Goal: Find specific page/section: Find specific page/section

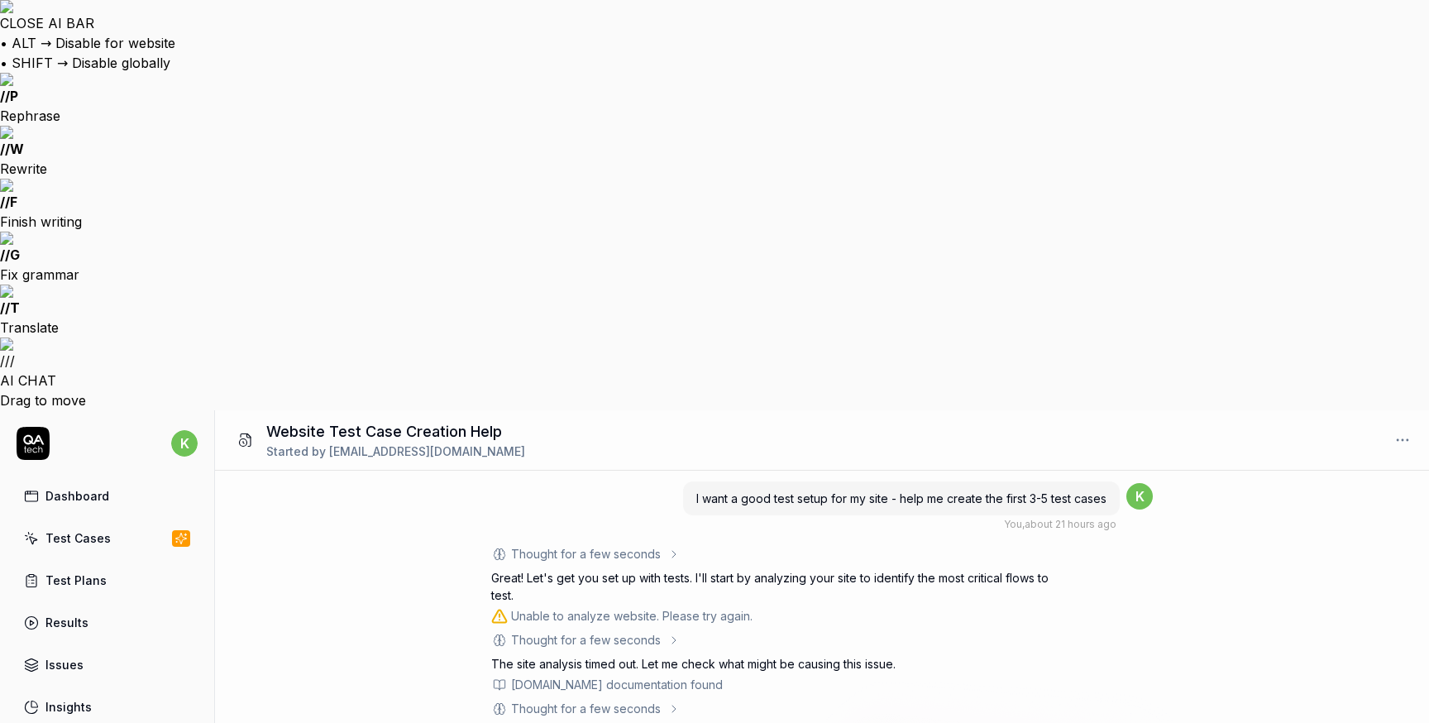
scroll to position [64, 0]
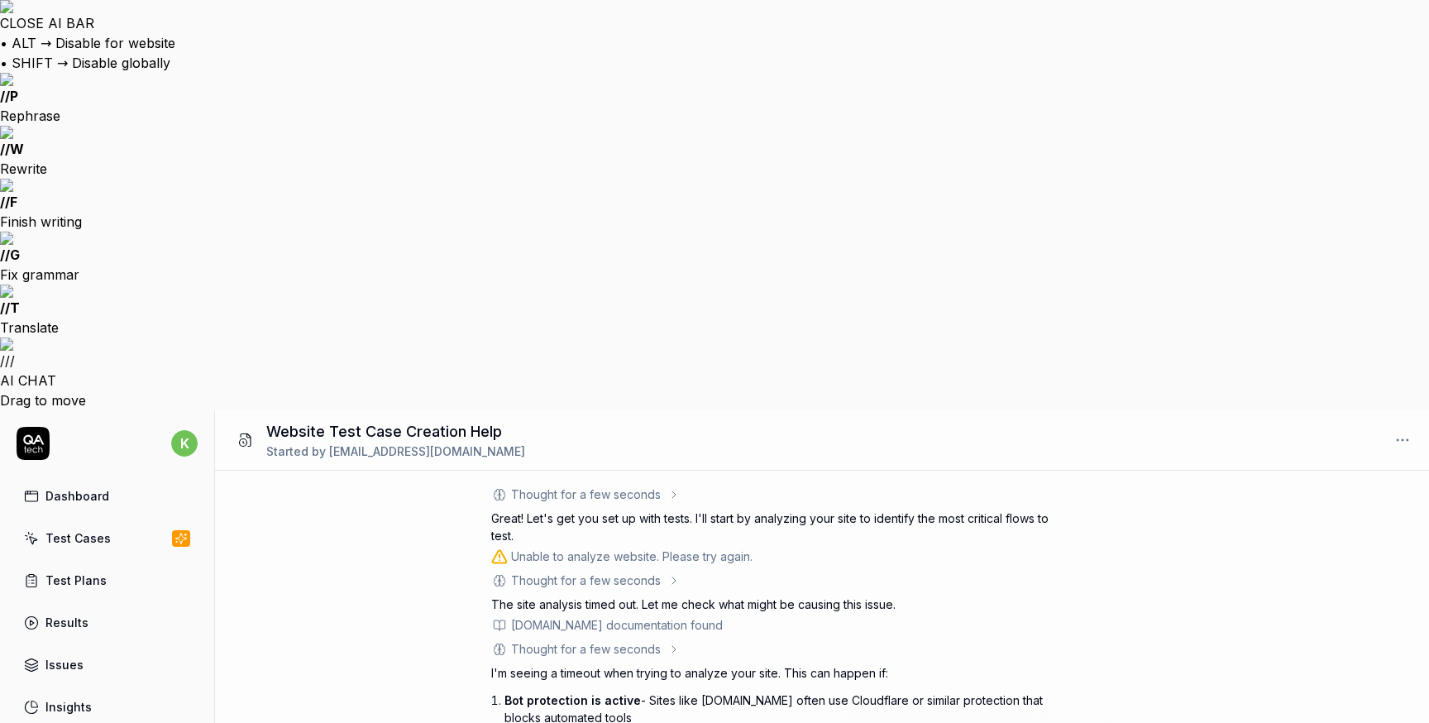
click at [1395, 36] on html "CLOSE AI BAR • ALT → Disable for website • SHIFT → Disable globally // P Rephra…" at bounding box center [714, 566] width 1429 height 1133
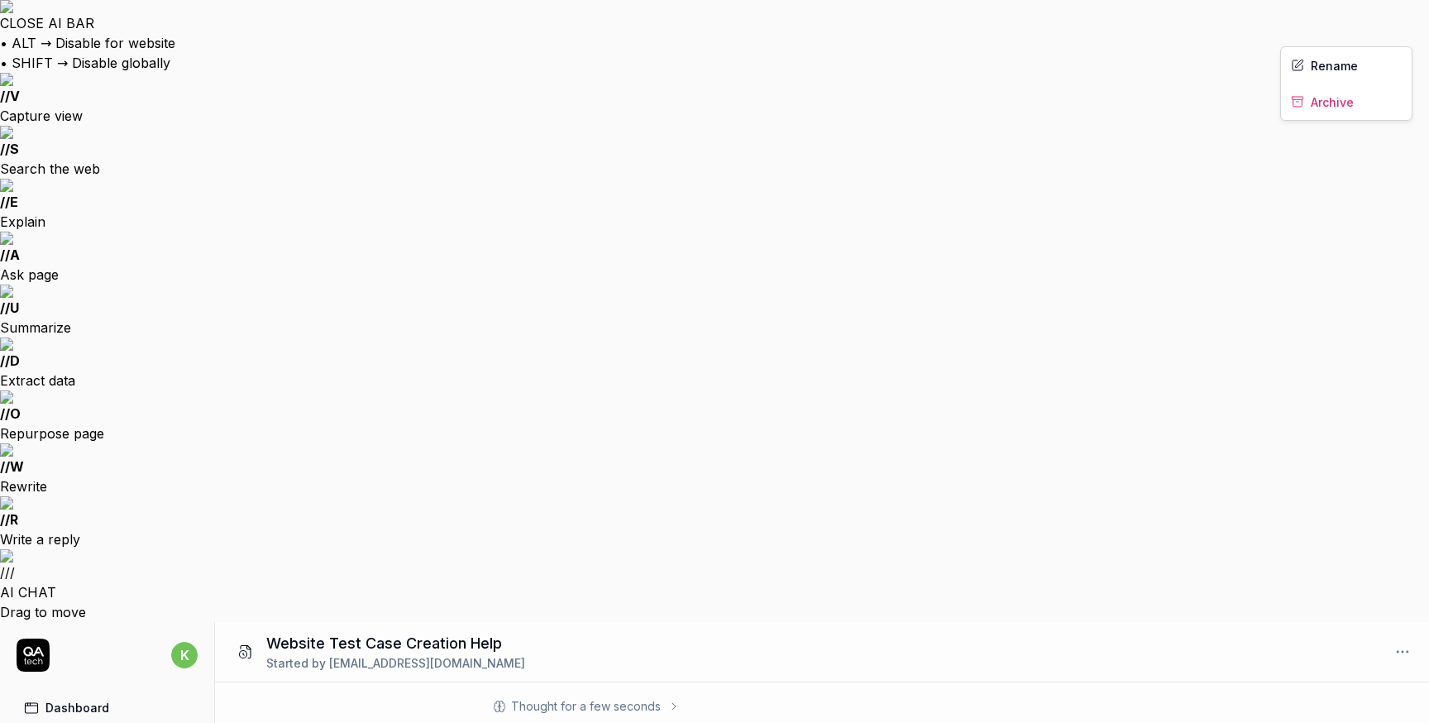
click at [165, 641] on html "CLOSE AI BAR • ALT → Disable for website • SHIFT → Disable globally // V Captur…" at bounding box center [714, 672] width 1429 height 1345
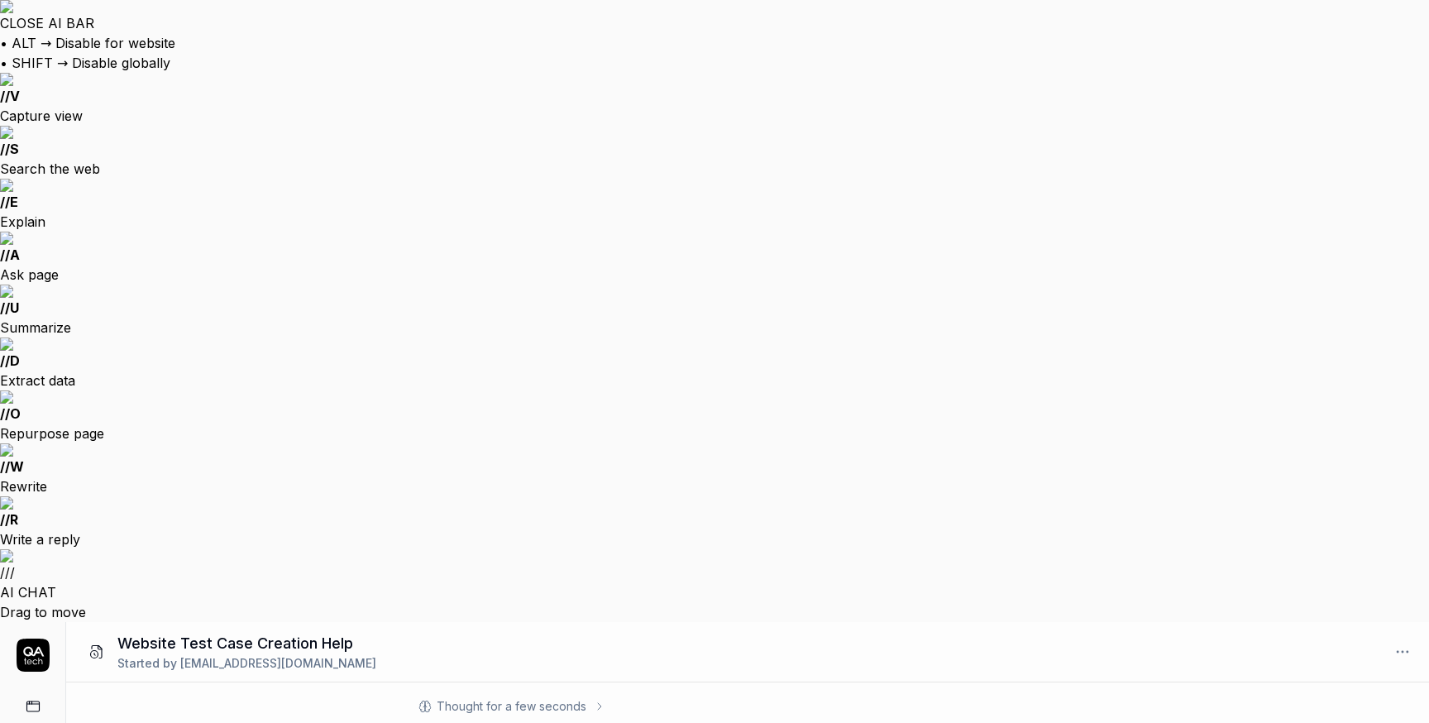
click at [38, 658] on icon at bounding box center [40, 661] width 4 height 7
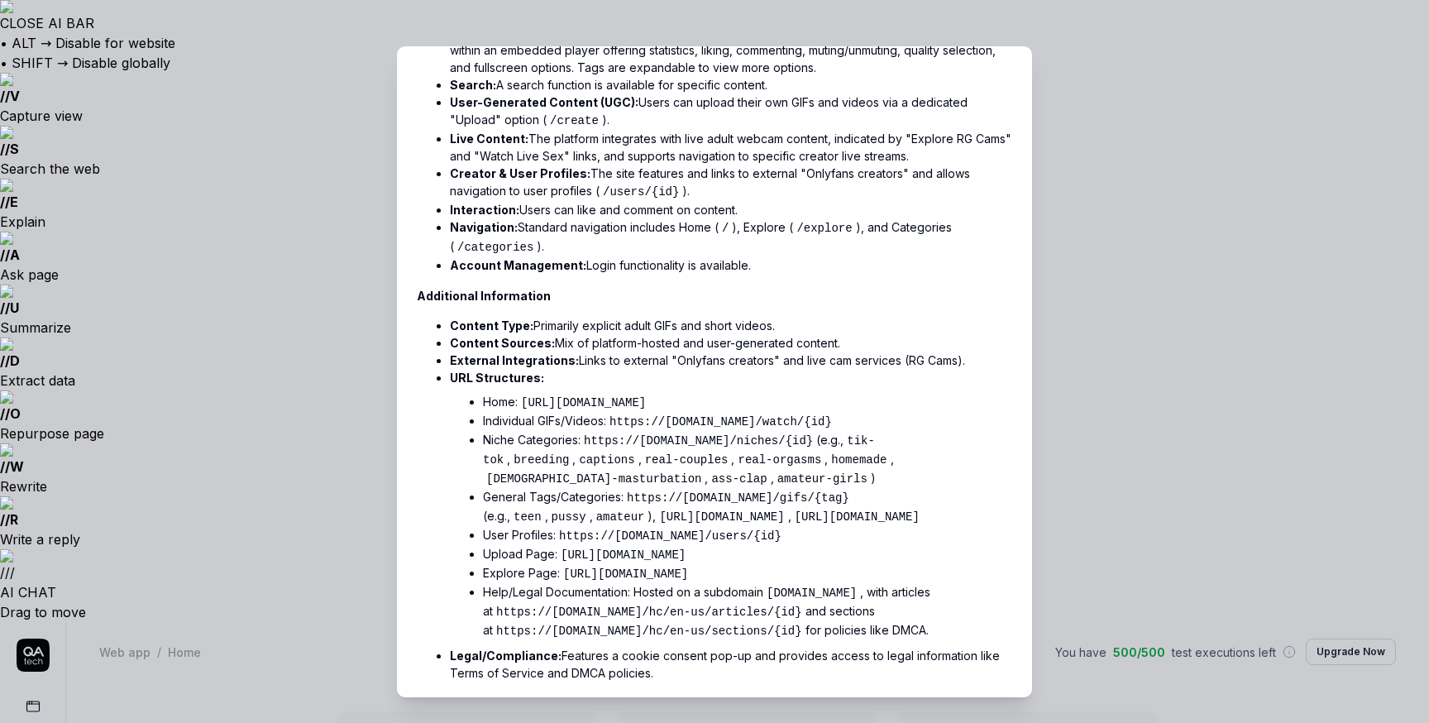
scroll to position [220, 0]
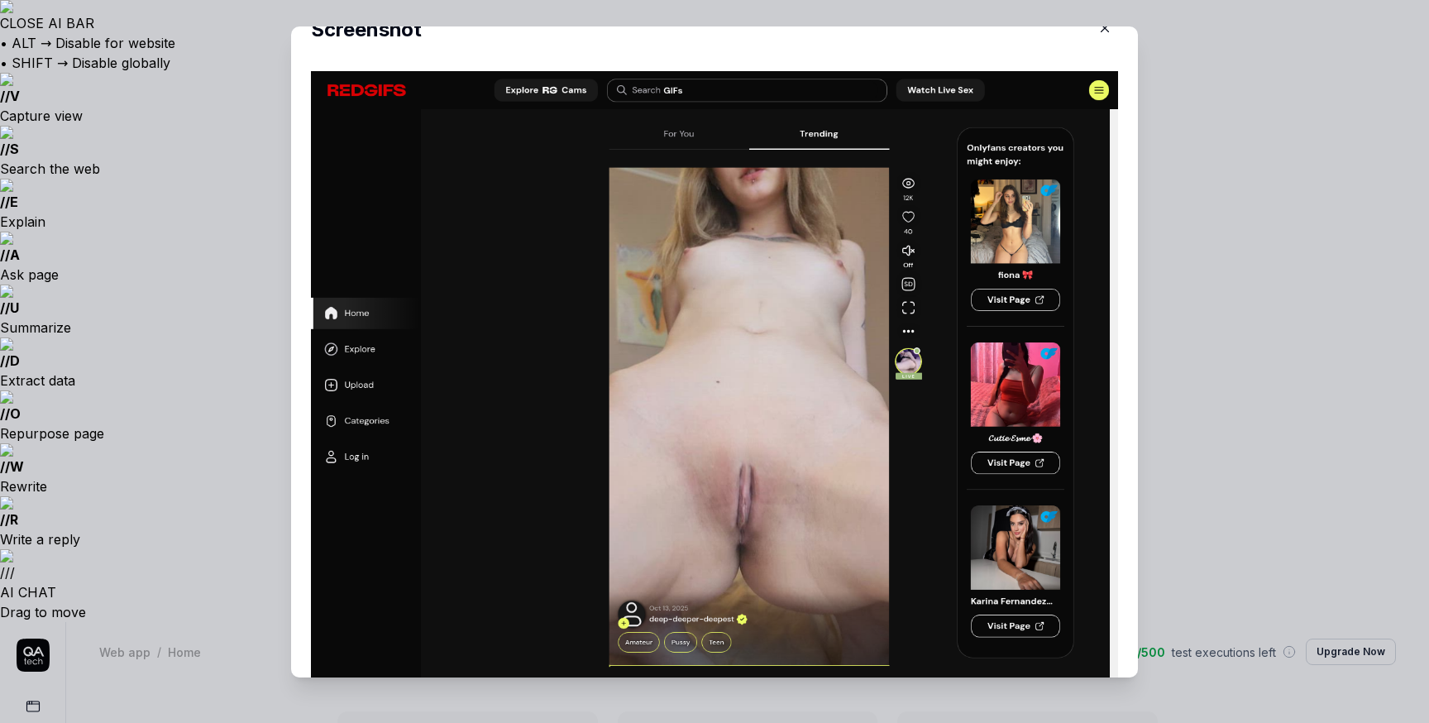
scroll to position [0, 0]
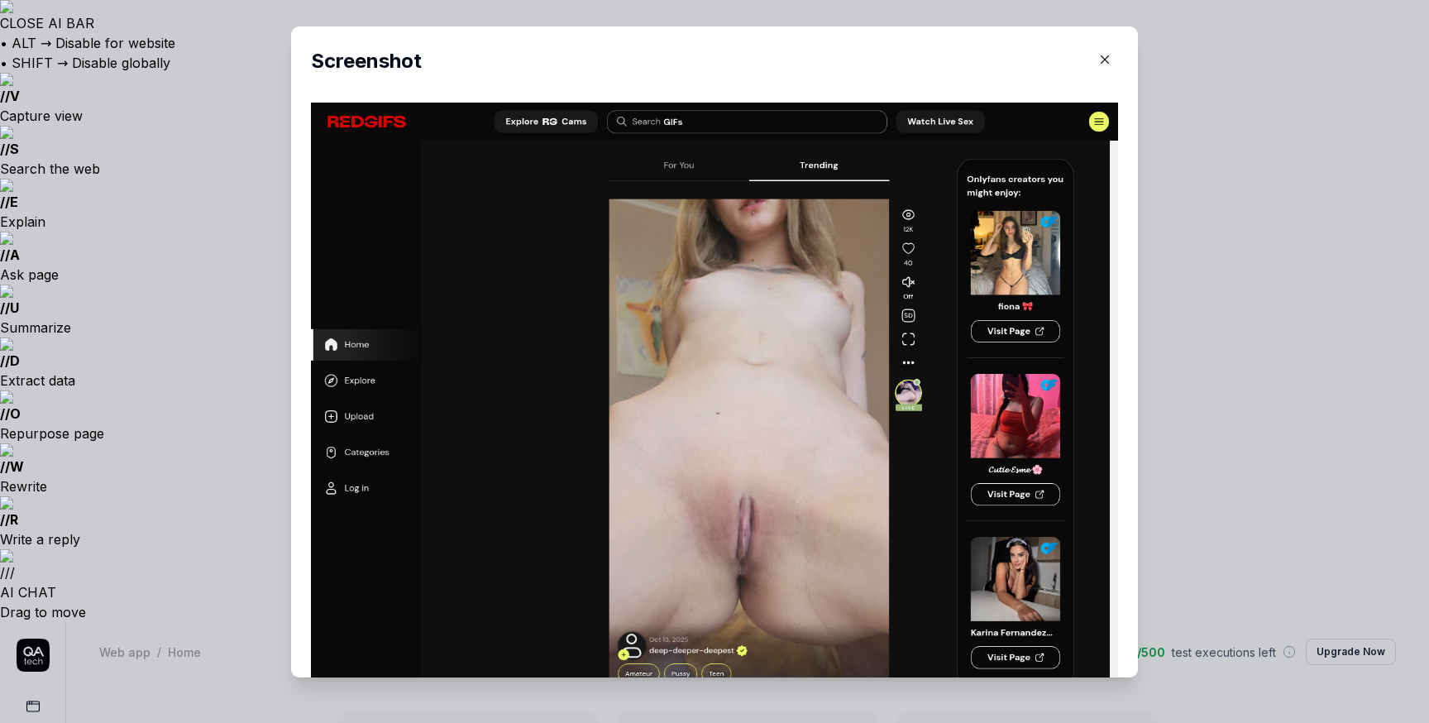
click at [1106, 59] on icon "button" at bounding box center [1105, 59] width 15 height 15
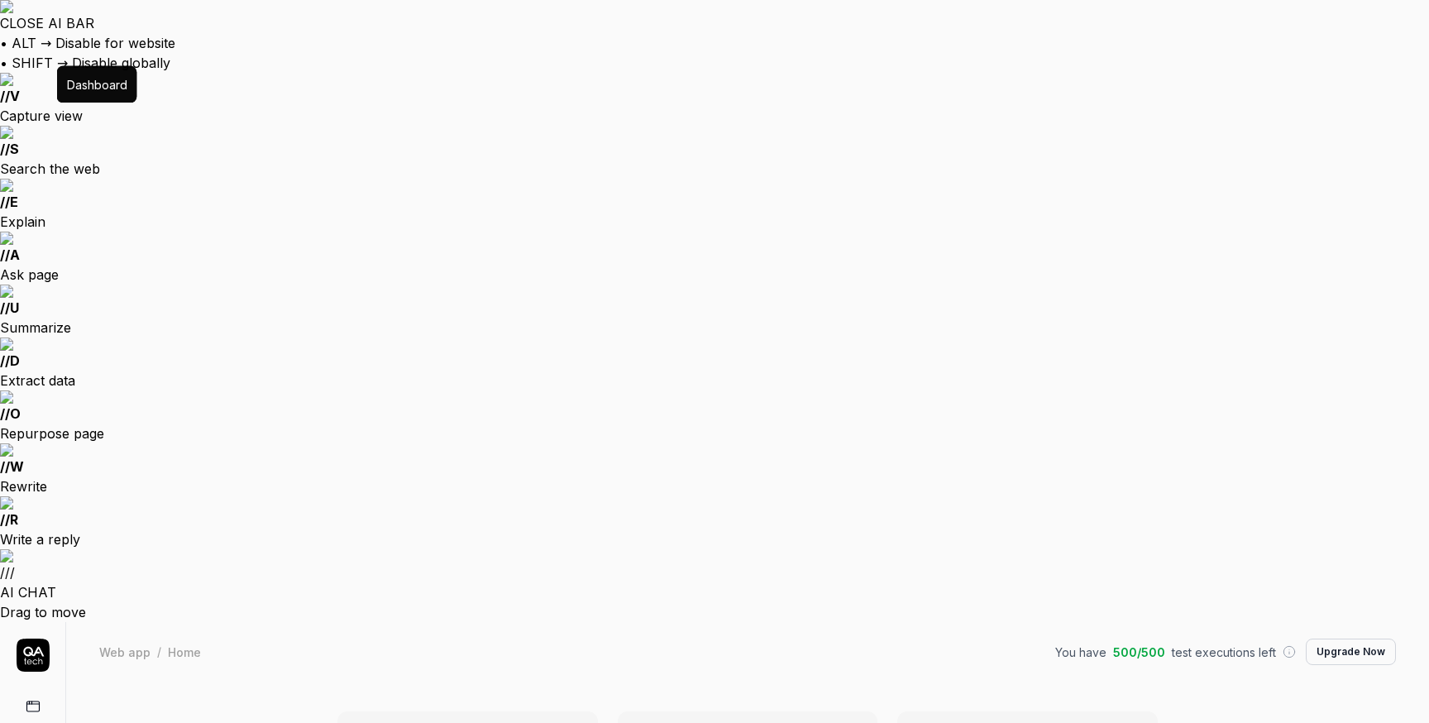
click at [36, 699] on icon at bounding box center [33, 706] width 15 height 15
click at [36, 639] on icon at bounding box center [33, 655] width 33 height 33
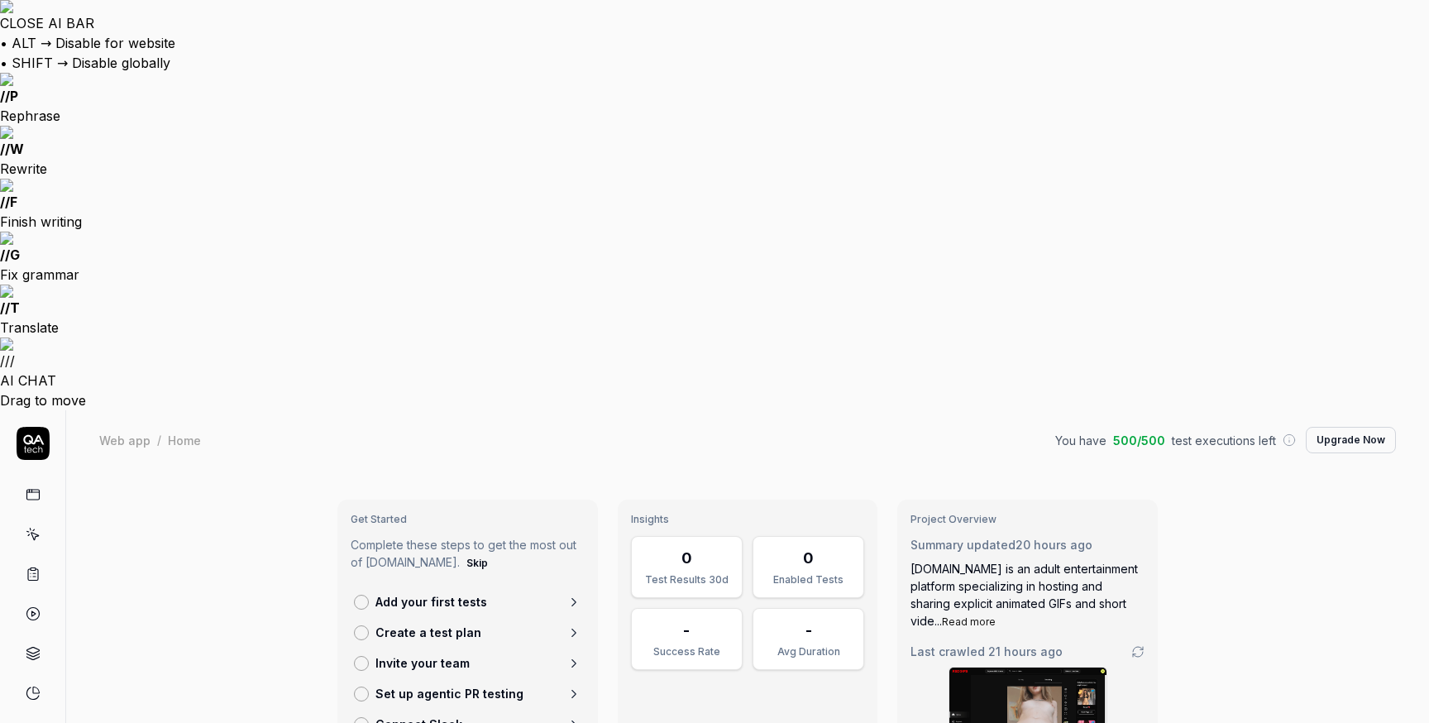
click at [36, 678] on link at bounding box center [33, 693] width 30 height 30
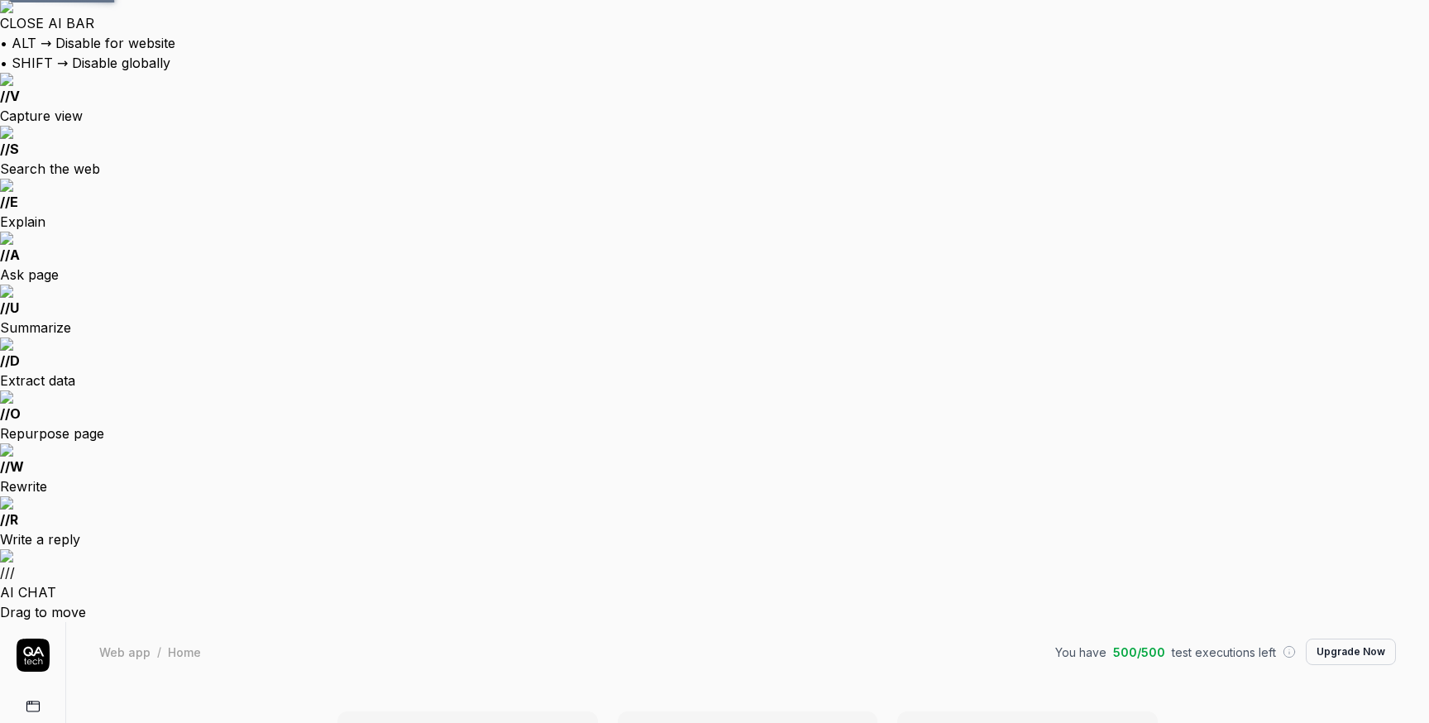
type textarea "*"
